Goal: Browse casually: Explore the website without a specific task or goal

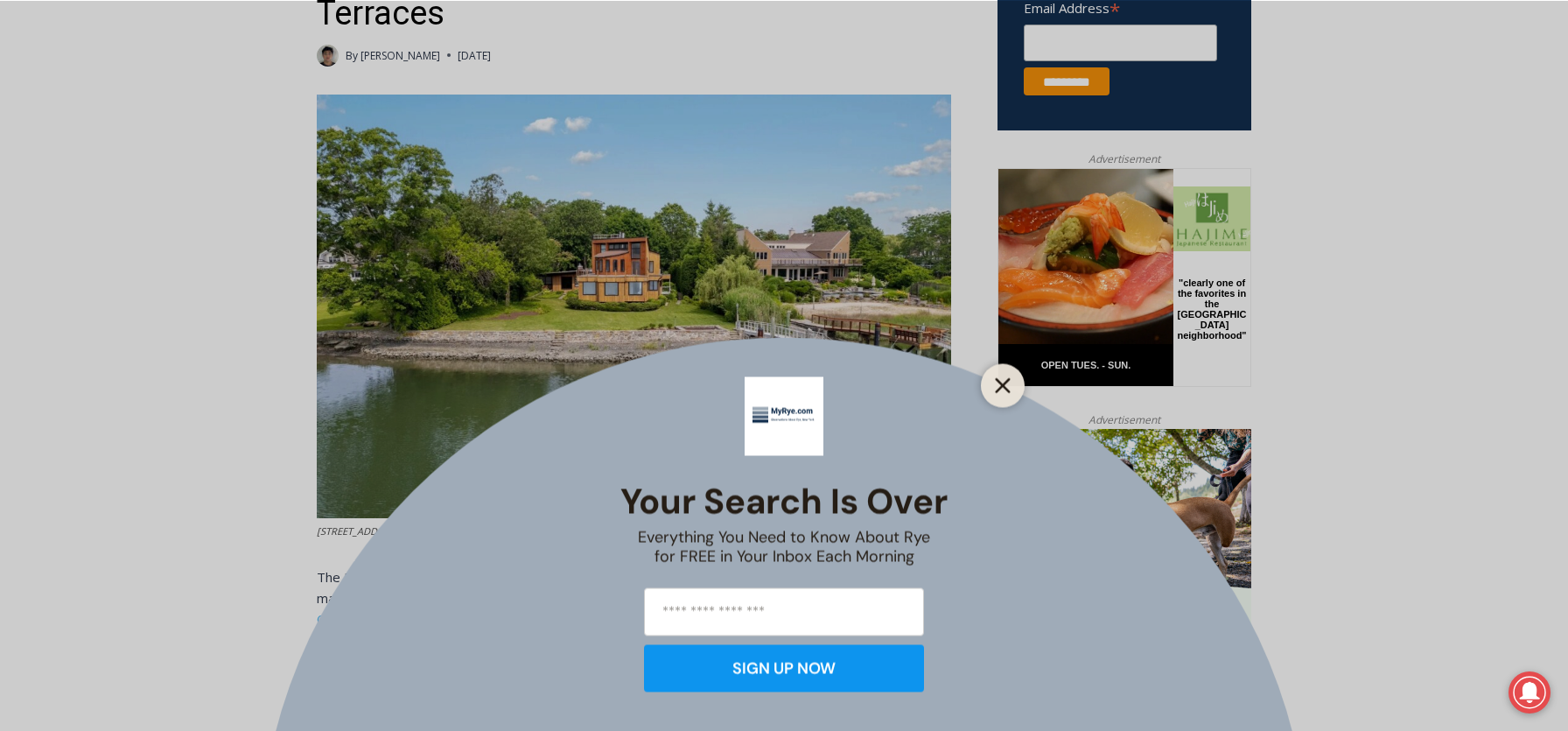
click at [999, 391] on icon "Close" at bounding box center [1003, 385] width 15 height 15
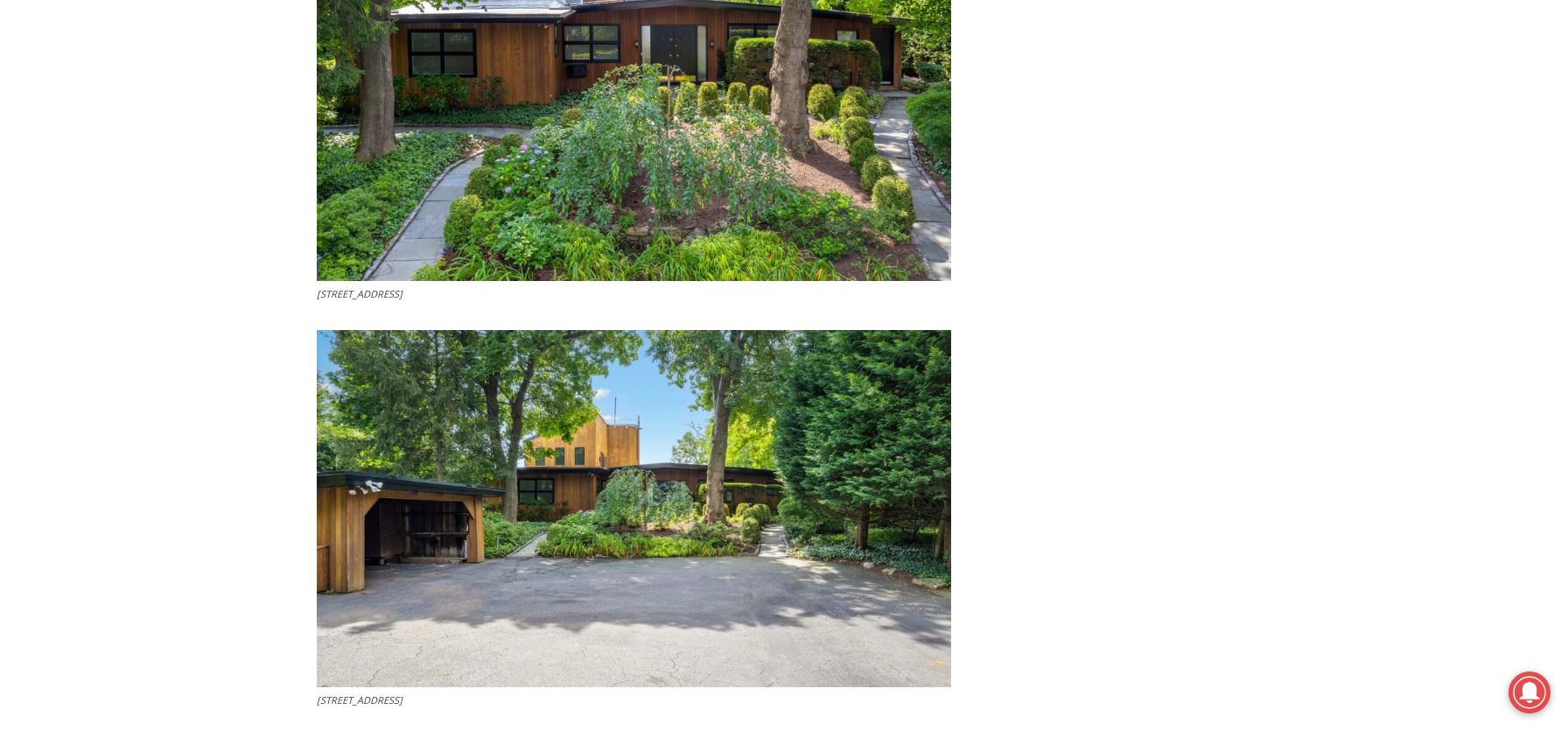
scroll to position [5952, 0]
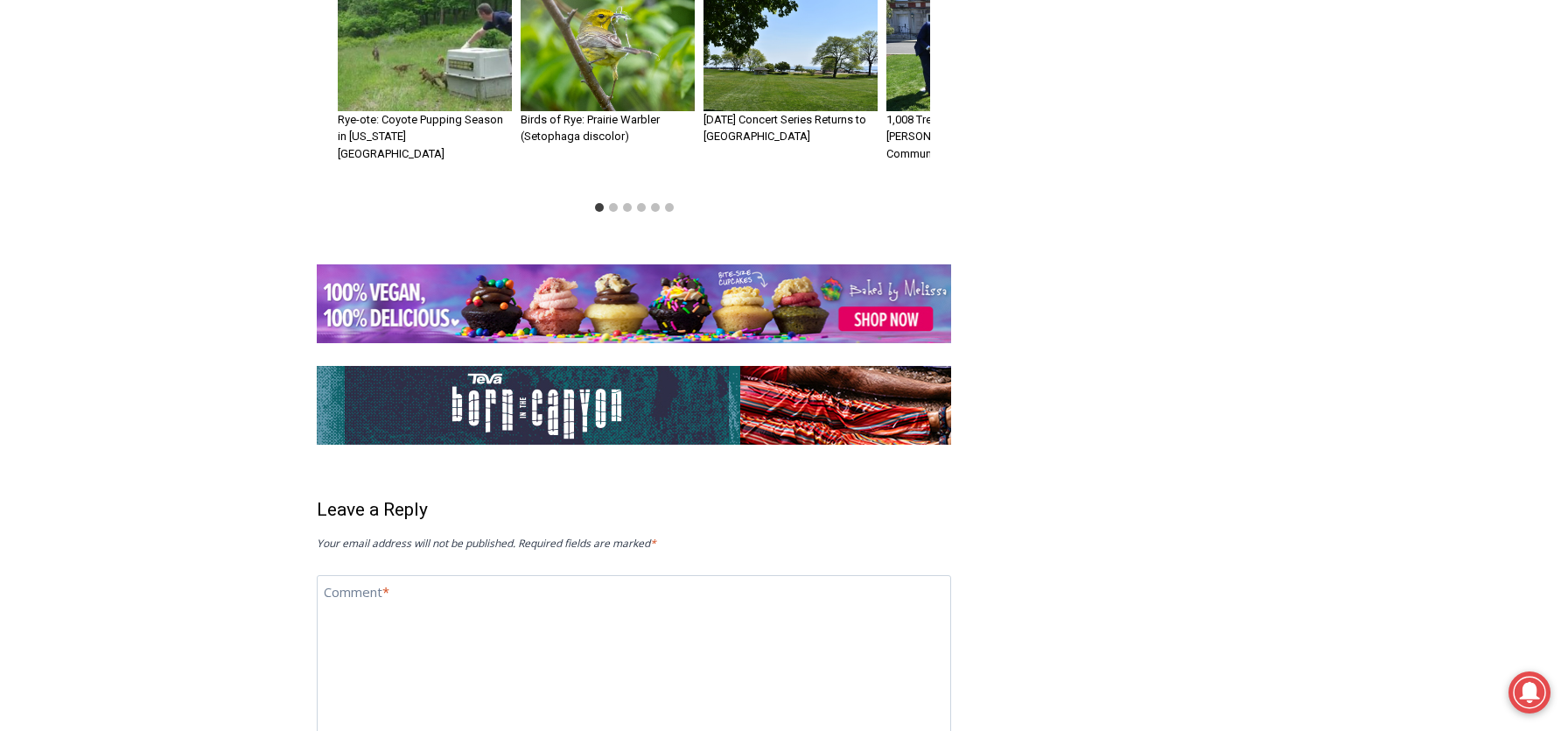
scroll to position [5560, 0]
